Goal: Transaction & Acquisition: Purchase product/service

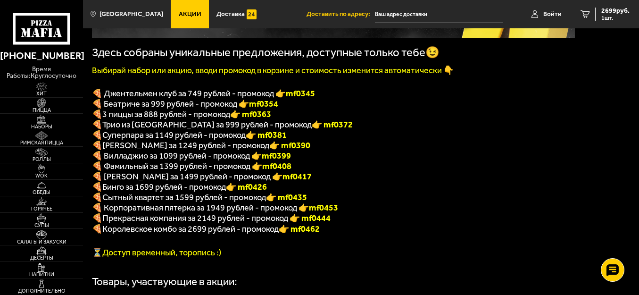
scroll to position [189, 0]
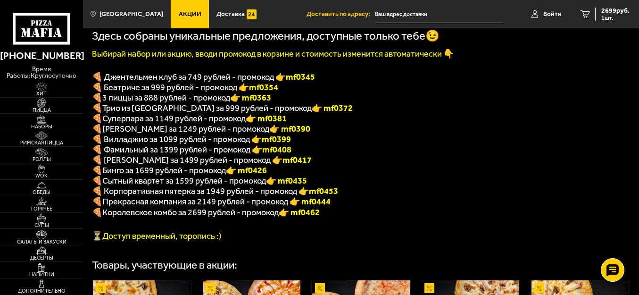
click at [191, 217] on span "Королевское комбо за 2699 рублей - промокод" at bounding box center [190, 212] width 176 height 10
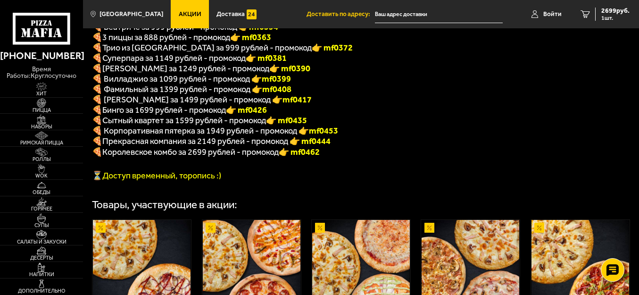
scroll to position [236, 0]
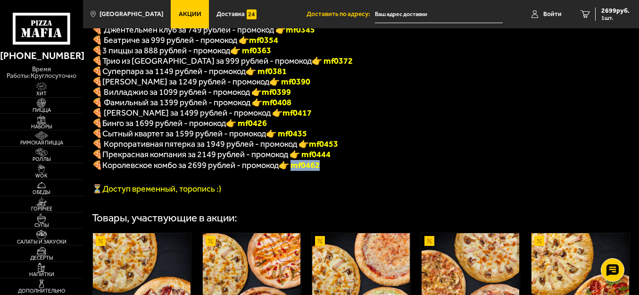
drag, startPoint x: 321, startPoint y: 174, endPoint x: 293, endPoint y: 176, distance: 28.3
click at [293, 170] on font "👉 mf0462" at bounding box center [299, 165] width 41 height 10
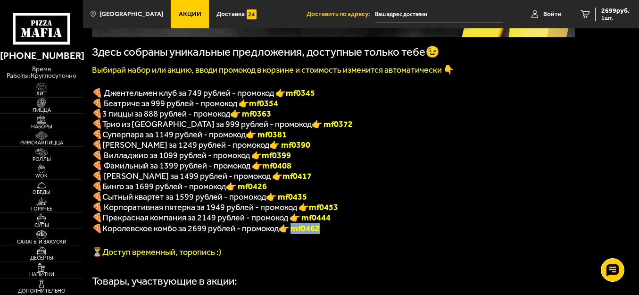
scroll to position [220, 0]
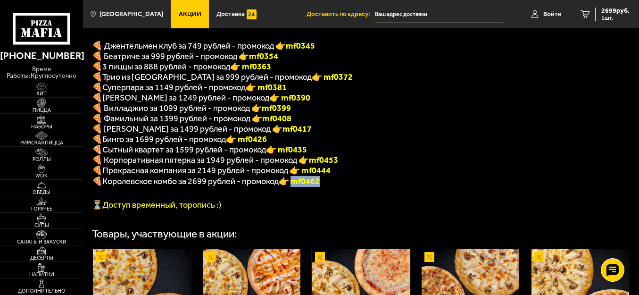
copy font "f0462"
click at [611, 12] on span "2699 руб." at bounding box center [616, 11] width 28 height 7
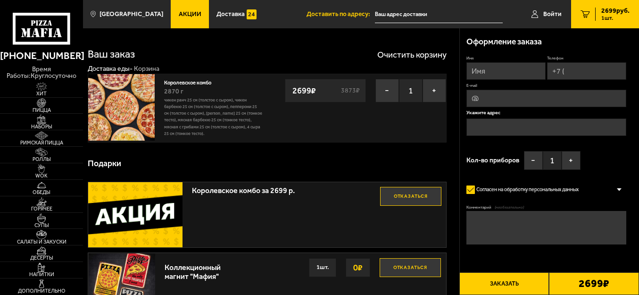
click at [178, 82] on link "Королевское комбо" at bounding box center [191, 81] width 54 height 8
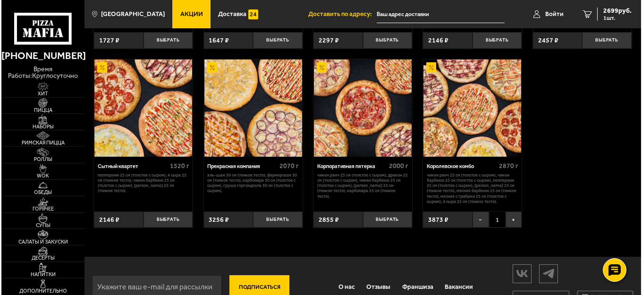
scroll to position [755, 0]
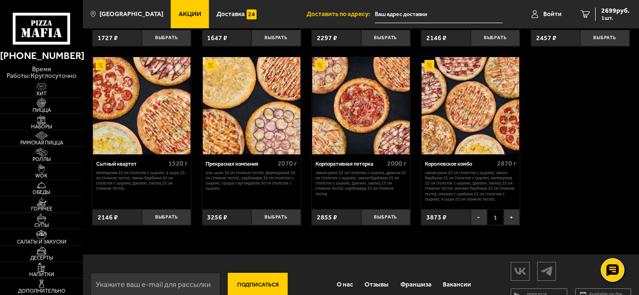
click at [451, 167] on div "Королевское комбо" at bounding box center [460, 164] width 70 height 7
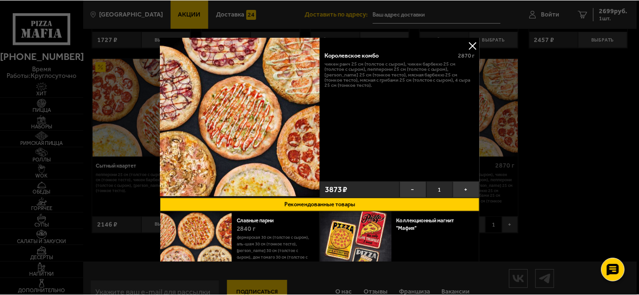
scroll to position [0, 0]
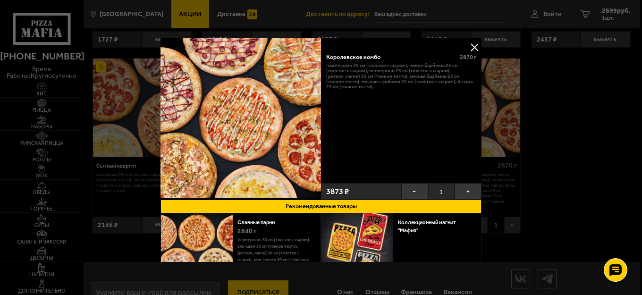
click at [471, 46] on button at bounding box center [474, 47] width 14 height 14
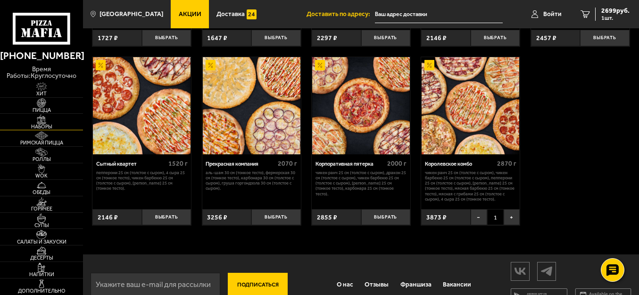
click at [38, 127] on span "Наборы" at bounding box center [41, 126] width 83 height 5
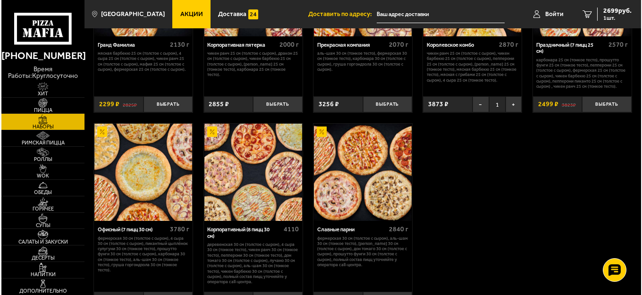
scroll to position [944, 0]
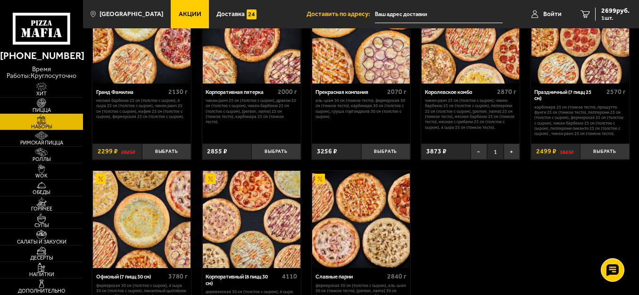
click at [450, 93] on div "Королевское комбо" at bounding box center [460, 92] width 70 height 7
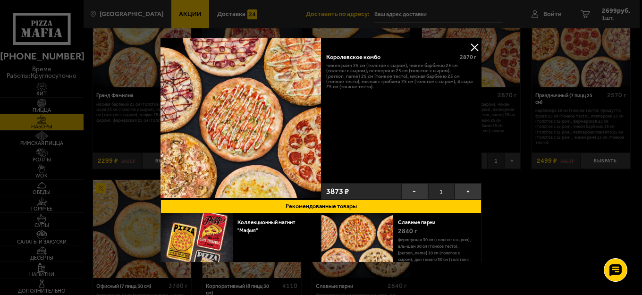
click at [472, 45] on button at bounding box center [474, 47] width 14 height 14
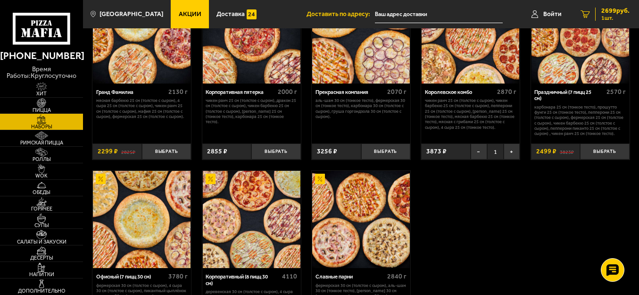
click at [618, 11] on span "2699 руб." at bounding box center [616, 11] width 28 height 7
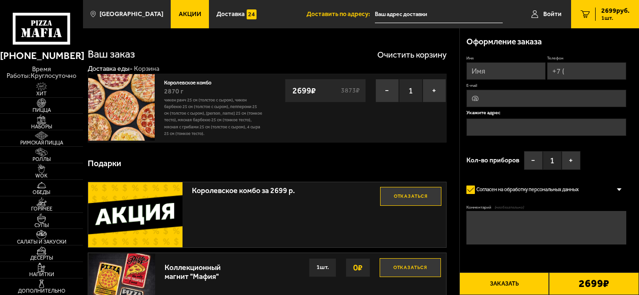
click at [179, 17] on span "Акции" at bounding box center [190, 14] width 23 height 7
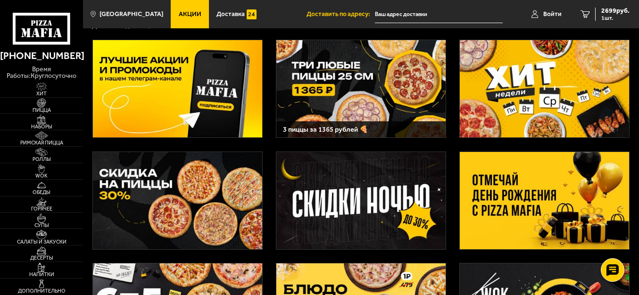
scroll to position [94, 0]
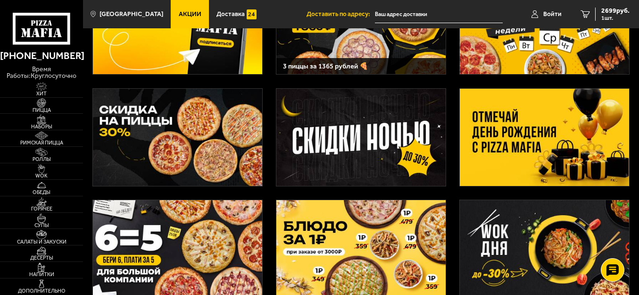
click at [566, 128] on img at bounding box center [544, 137] width 169 height 97
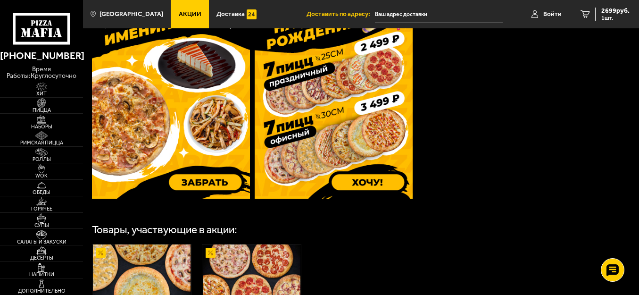
scroll to position [301, 0]
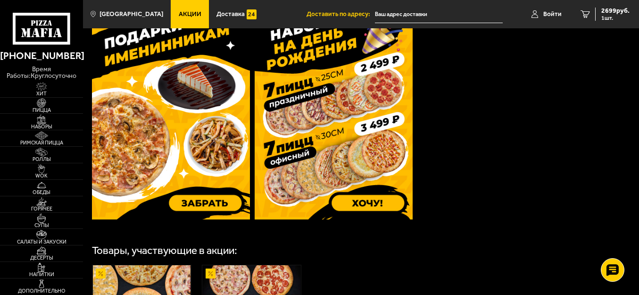
click at [203, 203] on img at bounding box center [171, 114] width 158 height 209
